Goal: Task Accomplishment & Management: Manage account settings

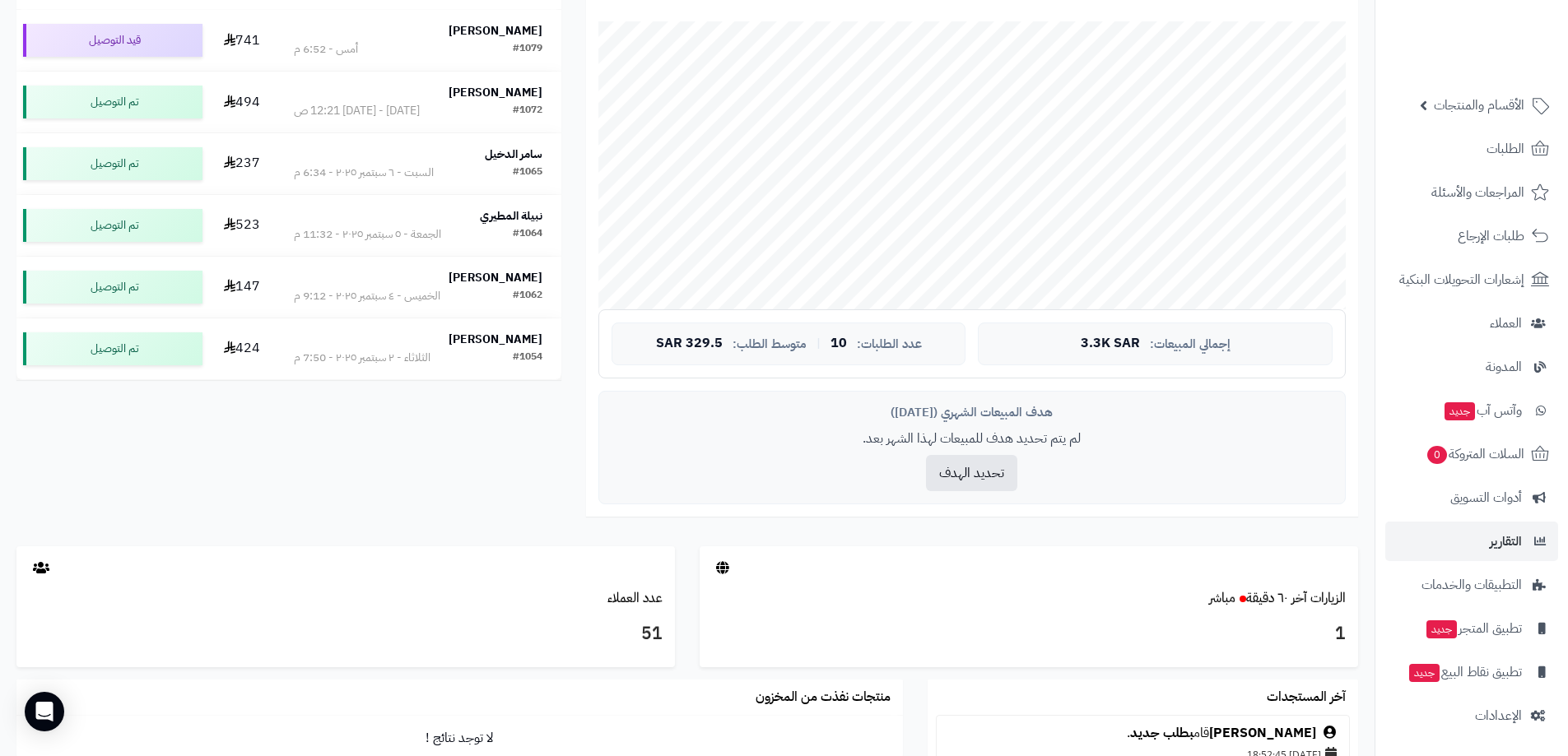
scroll to position [576, 0]
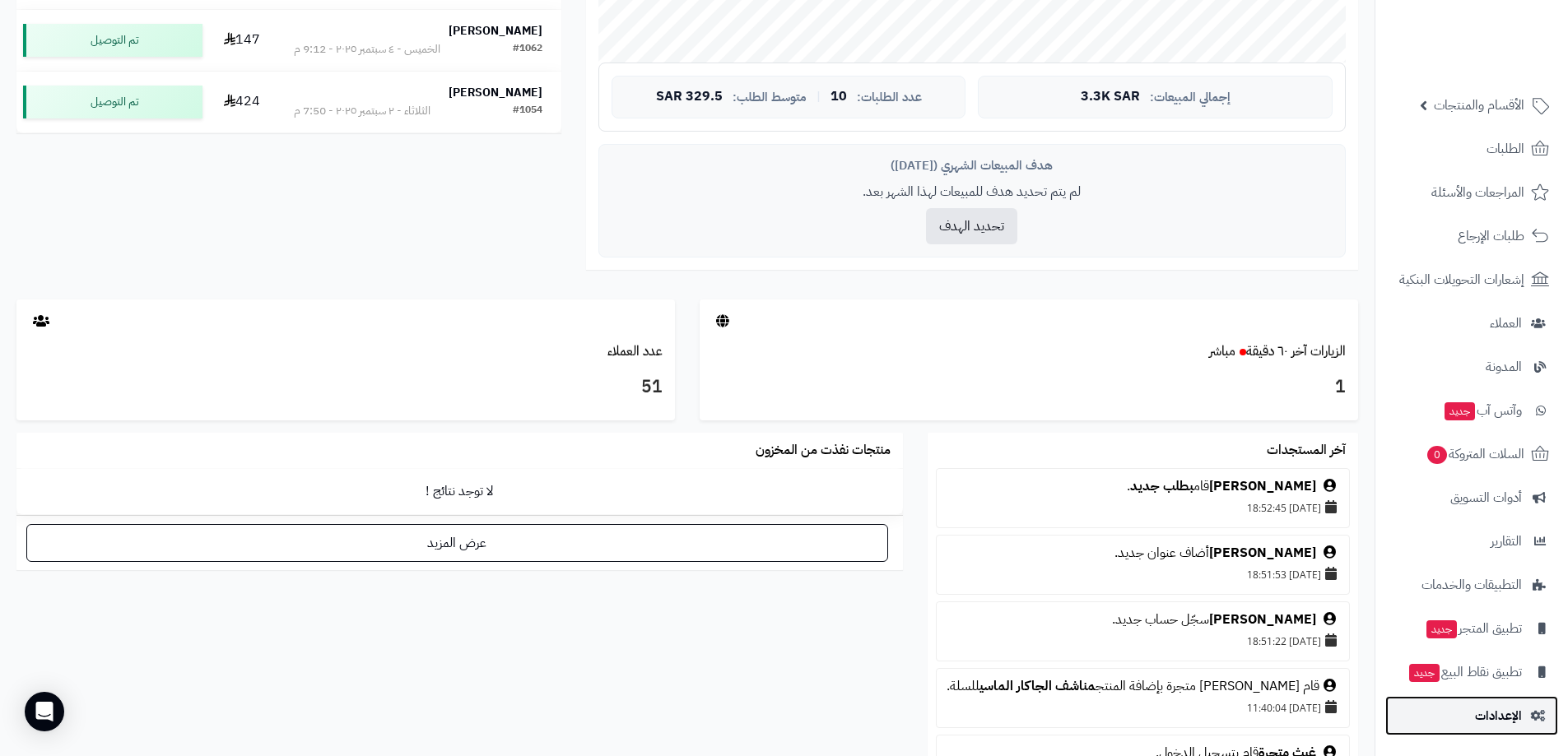
click at [1475, 718] on span "الإعدادات" at bounding box center [1498, 715] width 47 height 23
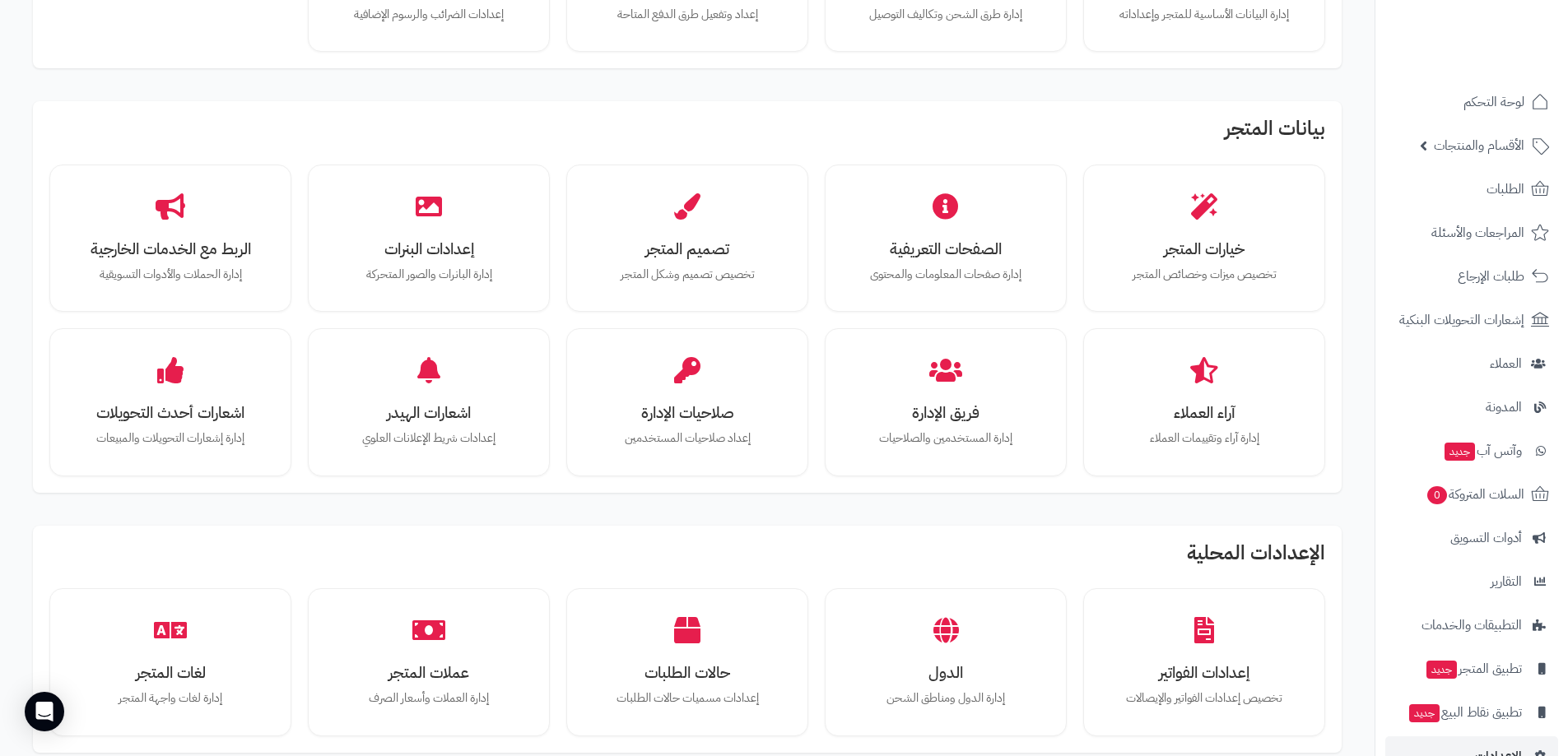
scroll to position [164, 0]
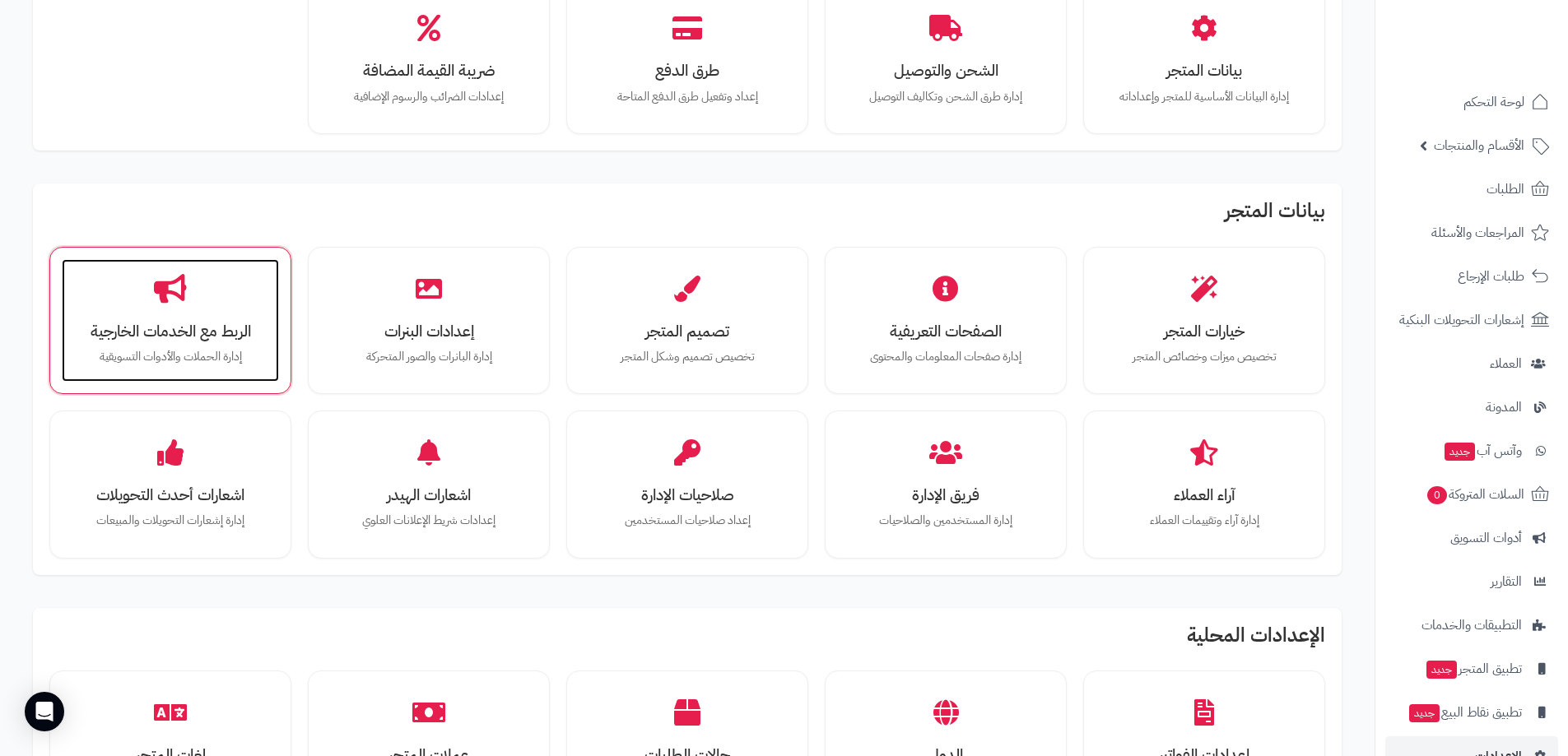
click at [202, 323] on h3 "الربط مع الخدمات الخارجية" at bounding box center [170, 331] width 184 height 17
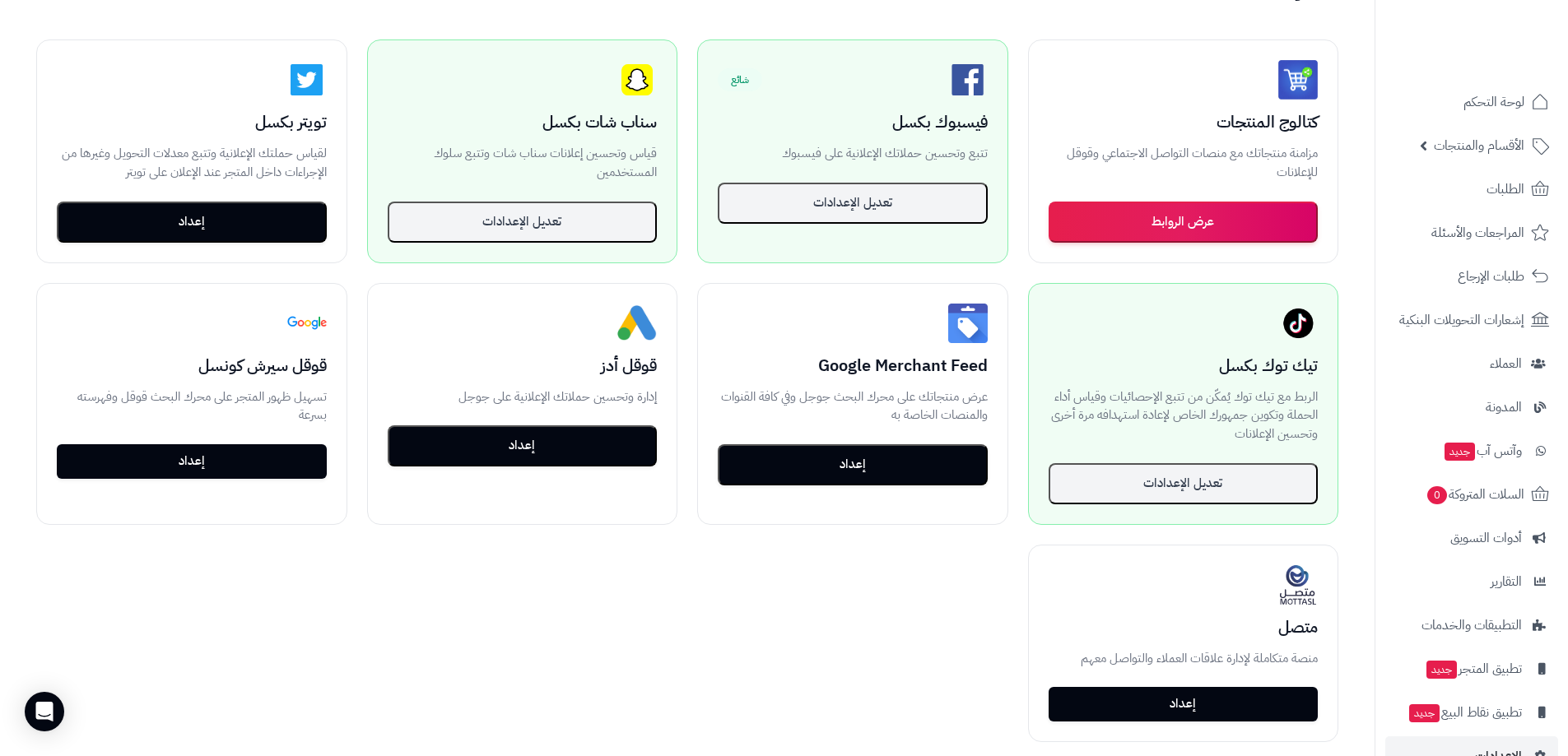
scroll to position [412, 0]
